Goal: Information Seeking & Learning: Learn about a topic

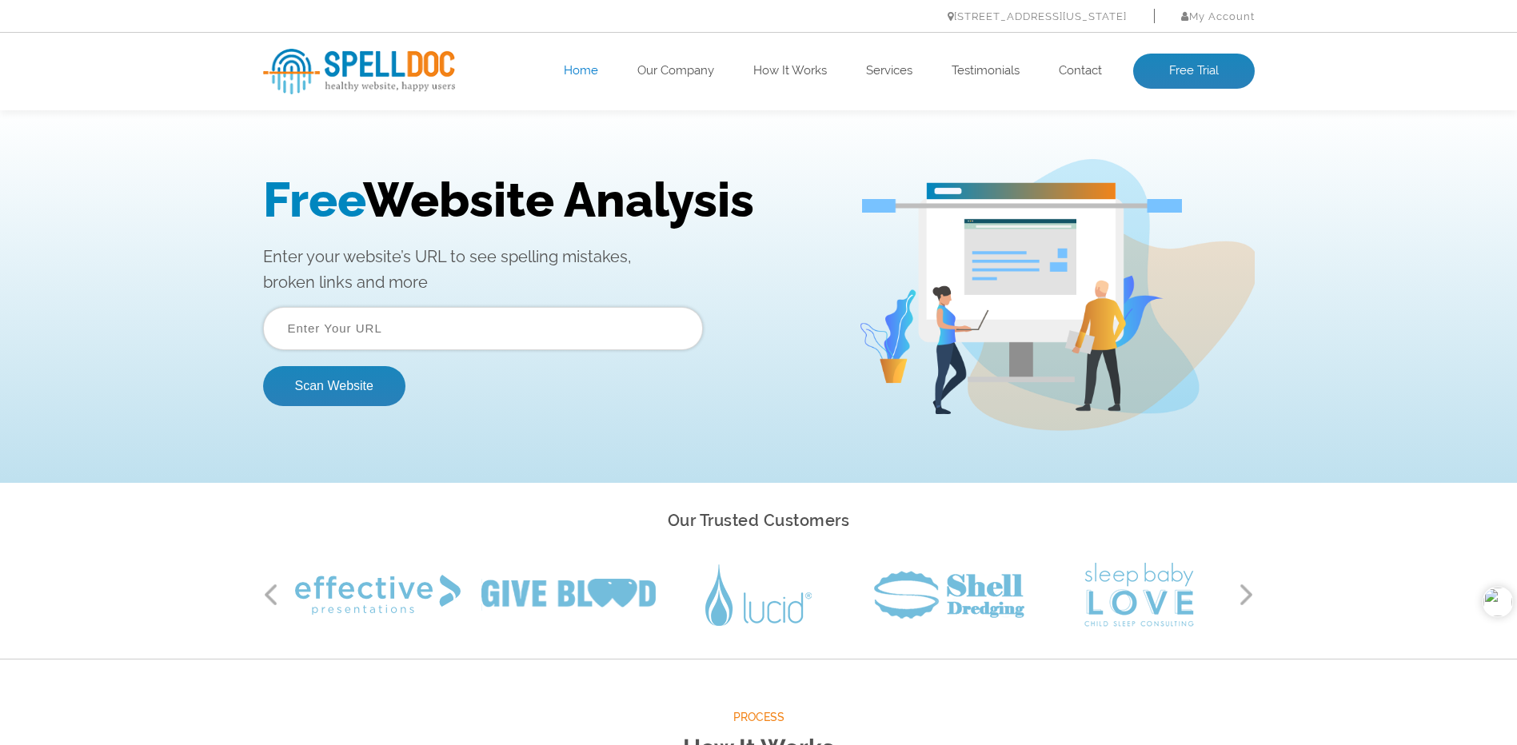
click at [420, 198] on h1 "Free Website Analysis" at bounding box center [548, 200] width 571 height 56
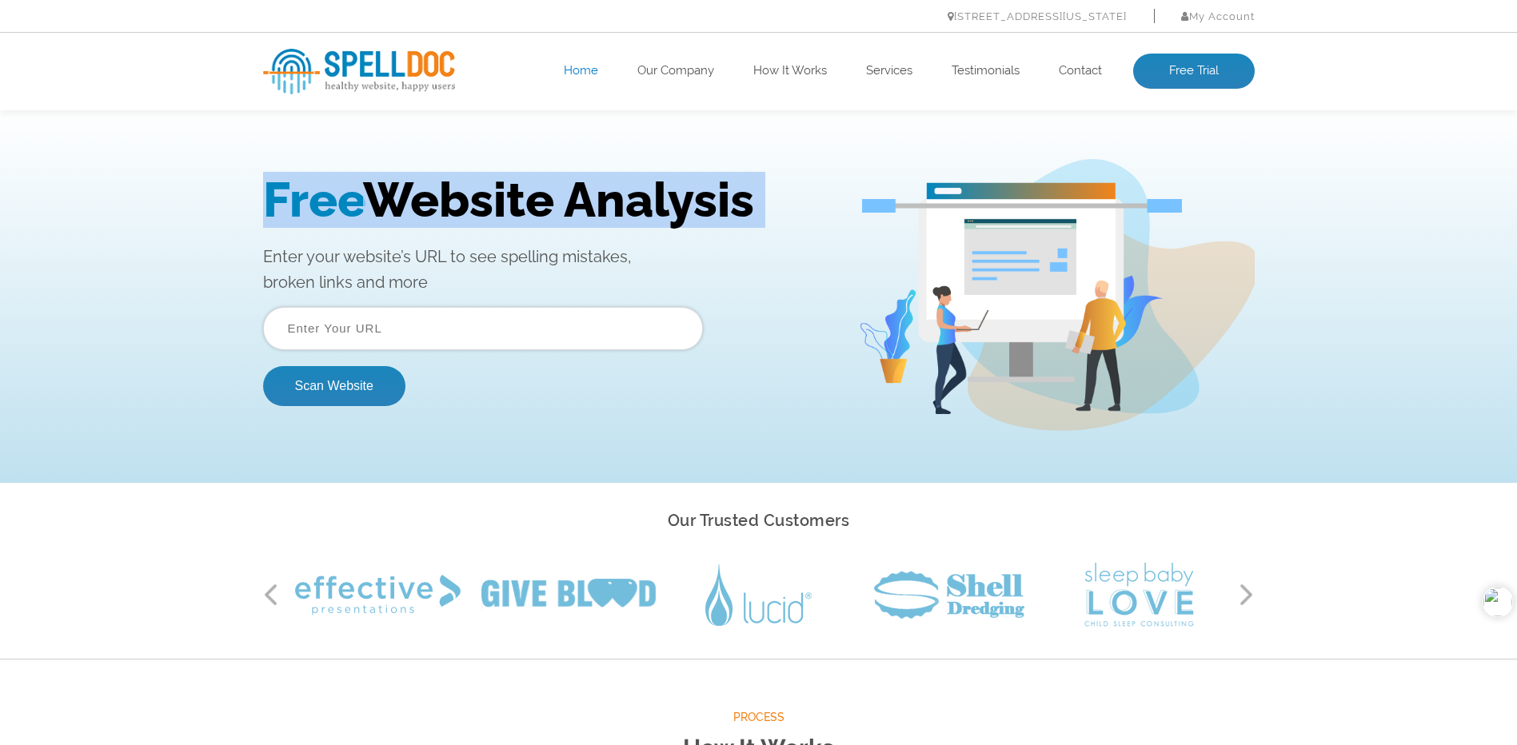
click at [420, 198] on h1 "Free Website Analysis" at bounding box center [548, 200] width 571 height 56
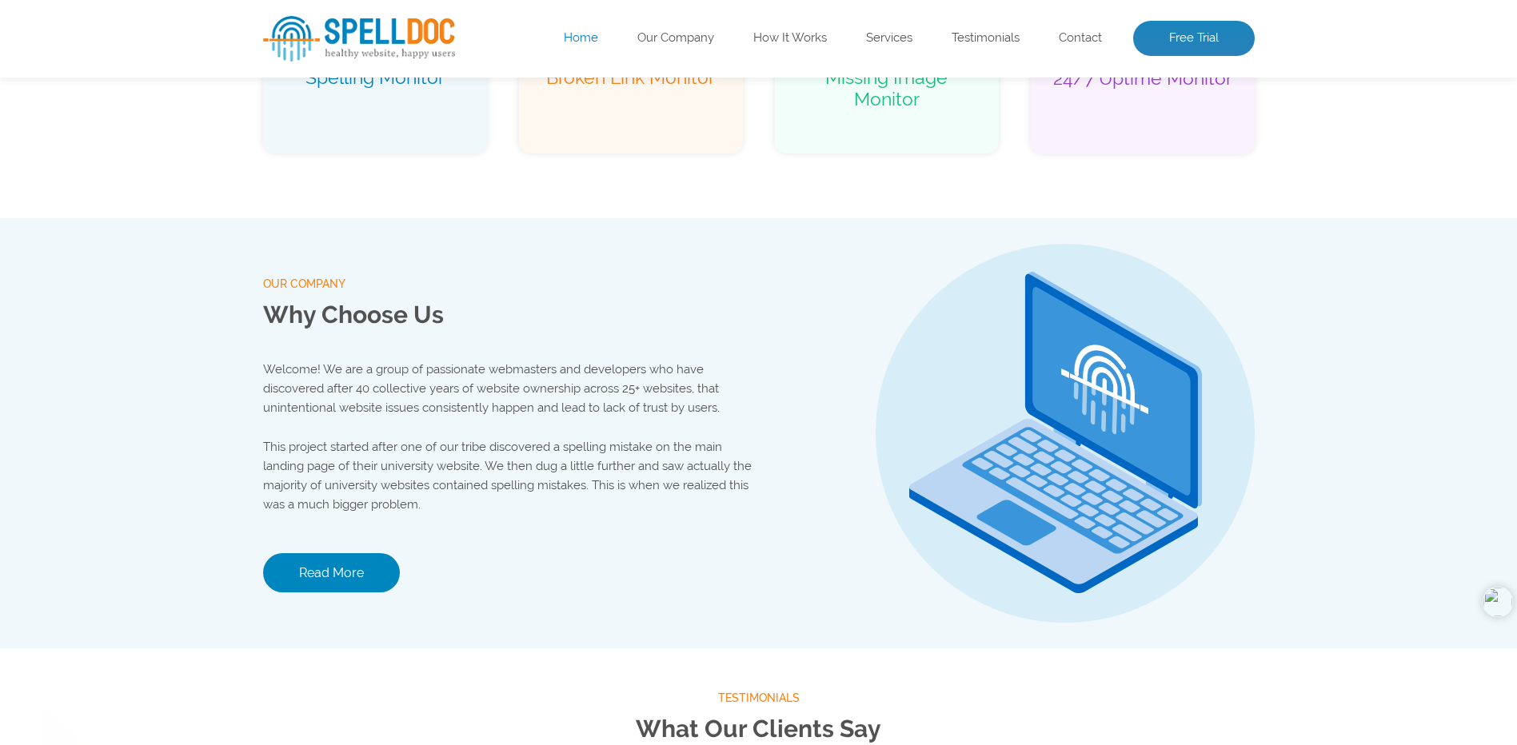
scroll to position [1520, 0]
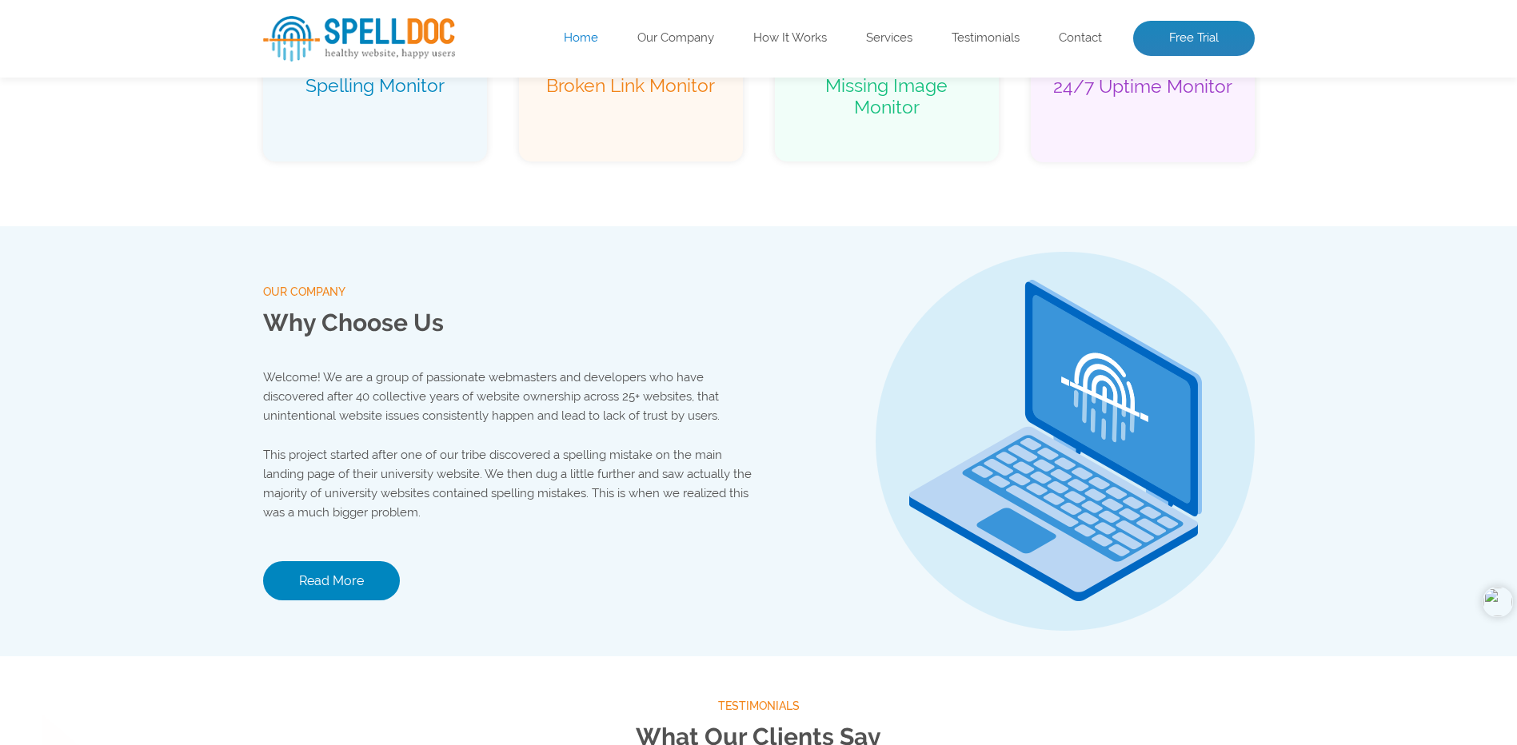
click at [317, 330] on h2 "Why Choose Us" at bounding box center [511, 323] width 496 height 42
drag, startPoint x: 322, startPoint y: 326, endPoint x: 354, endPoint y: 325, distance: 31.2
click at [347, 325] on h2 "Why Choose Us" at bounding box center [511, 323] width 496 height 42
click at [366, 325] on h2 "Why Choose Us" at bounding box center [511, 323] width 496 height 42
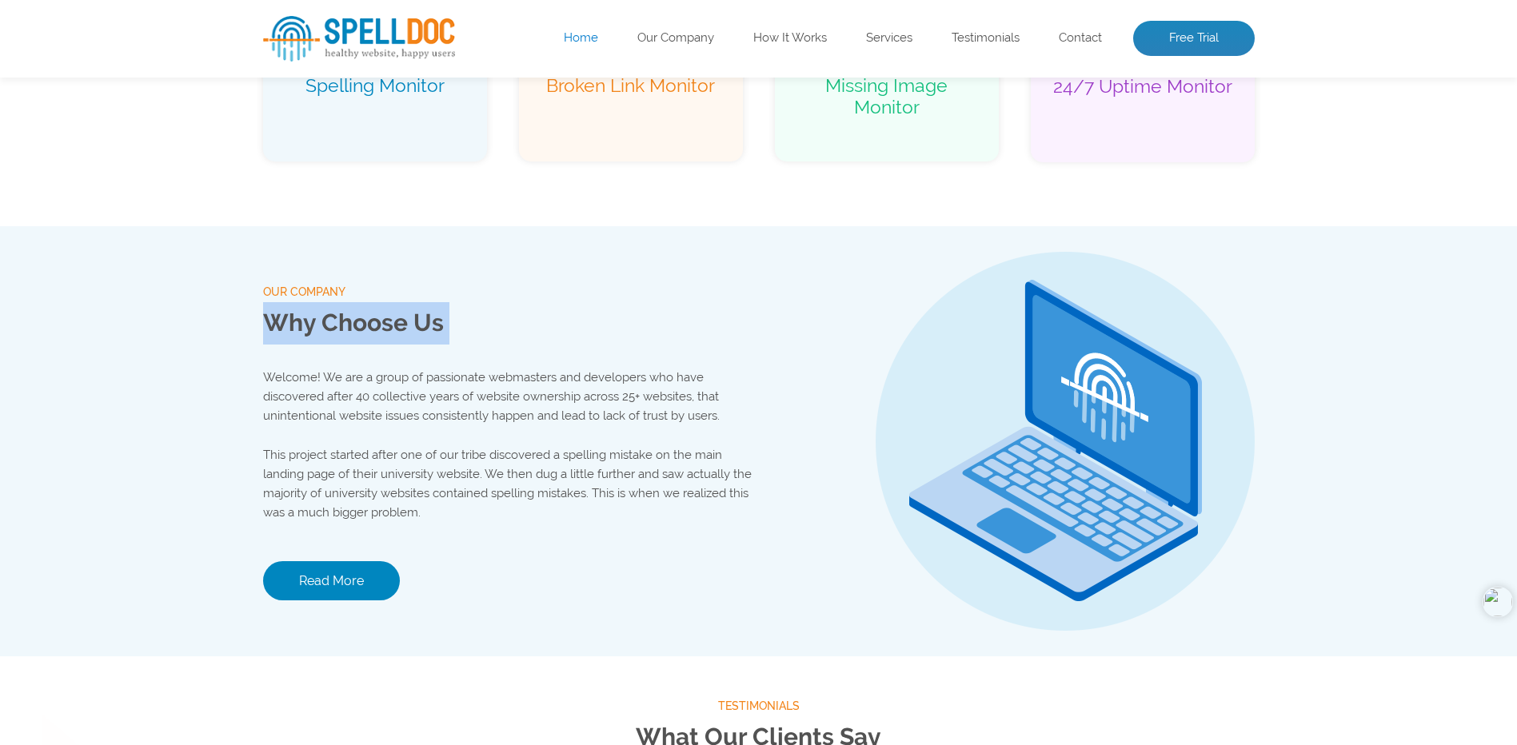
click at [366, 325] on h2 "Why Choose Us" at bounding box center [511, 323] width 496 height 42
click at [236, 338] on div "our company Why Choose Us Welcome! We are a group of passionate webmasters and …" at bounding box center [758, 441] width 1517 height 430
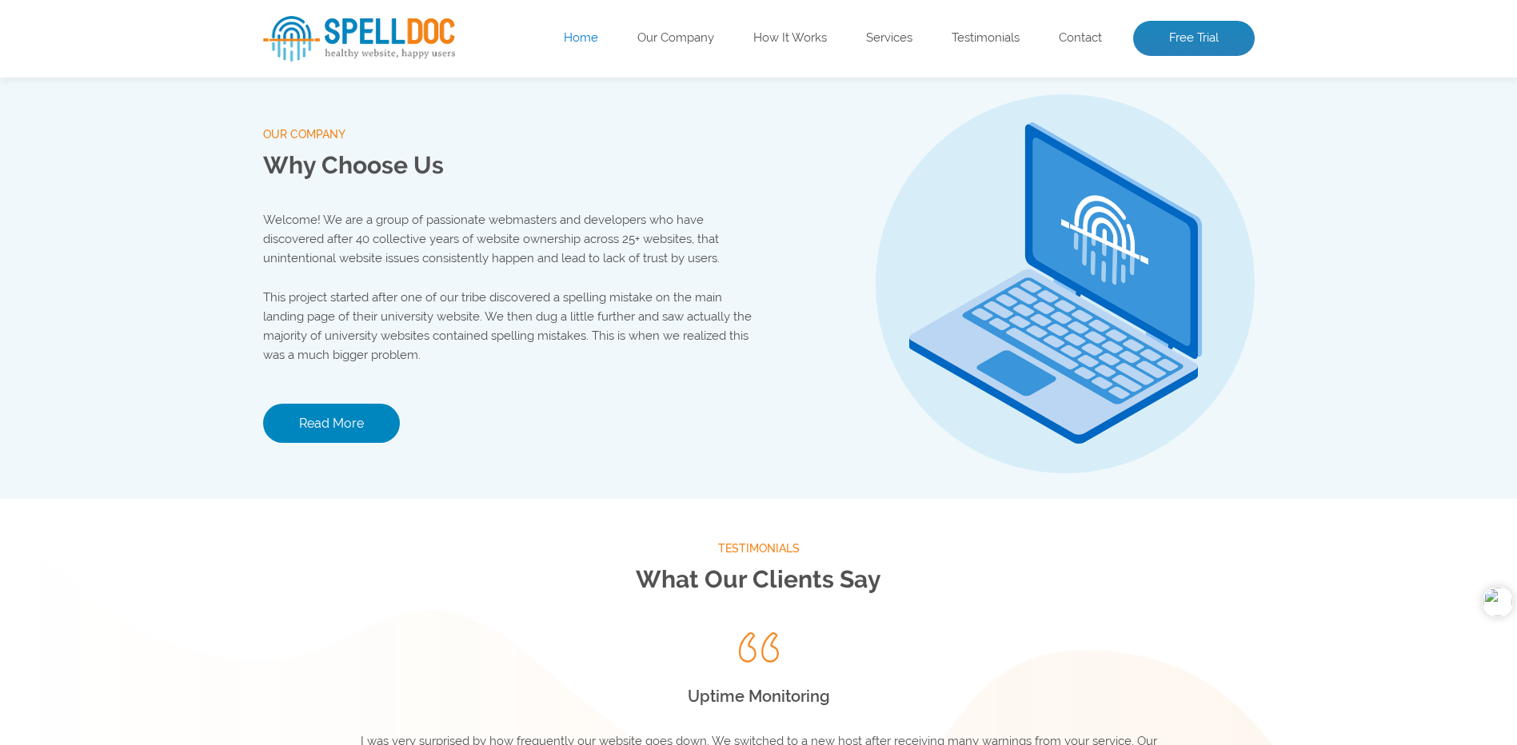
scroll to position [1920, 0]
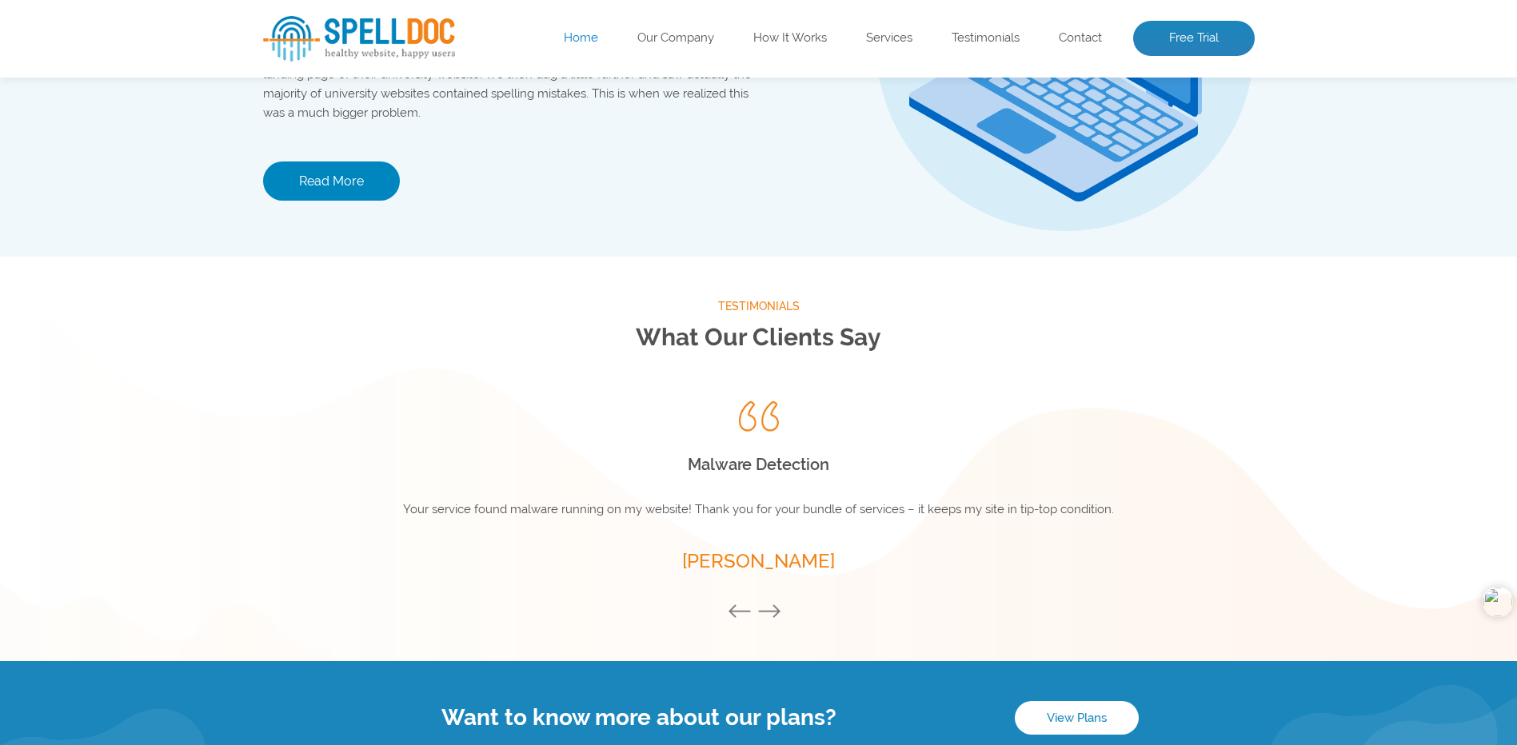
drag, startPoint x: 777, startPoint y: 334, endPoint x: 857, endPoint y: 334, distance: 79.2
click at [870, 331] on div "Testimonials What Our Clients Say Previous Uptime Monitoring I was very surpris…" at bounding box center [758, 459] width 1517 height 405
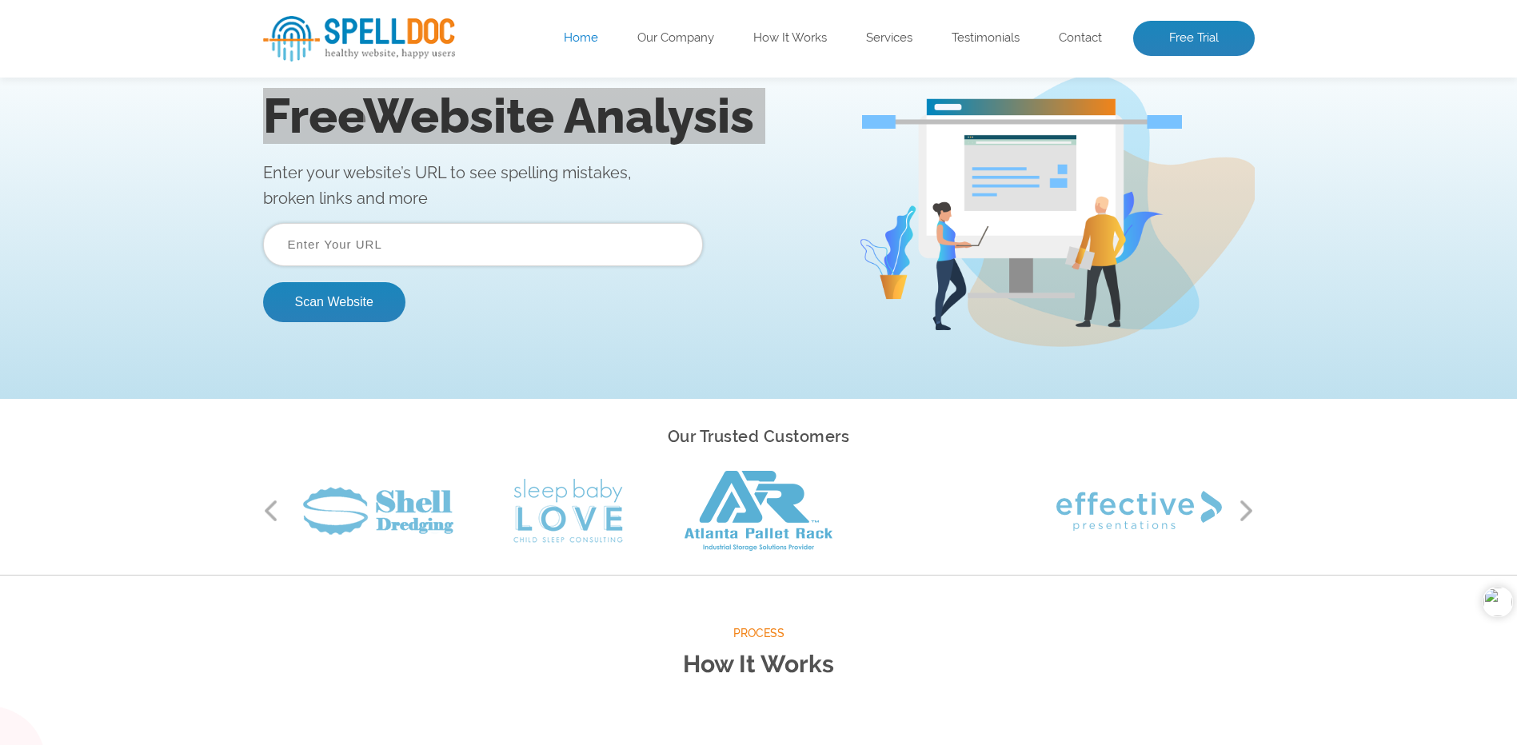
scroll to position [0, 0]
